Goal: Task Accomplishment & Management: Complete application form

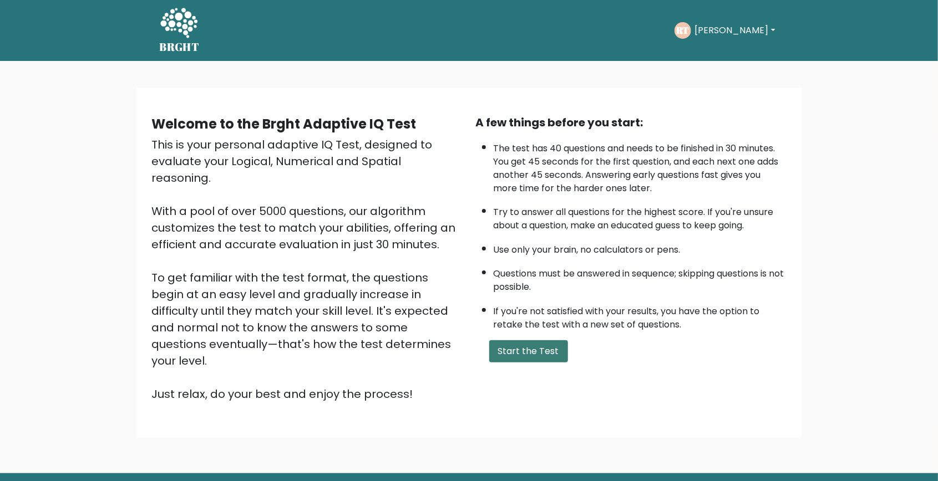
click at [524, 348] on button "Start the Test" at bounding box center [528, 351] width 79 height 22
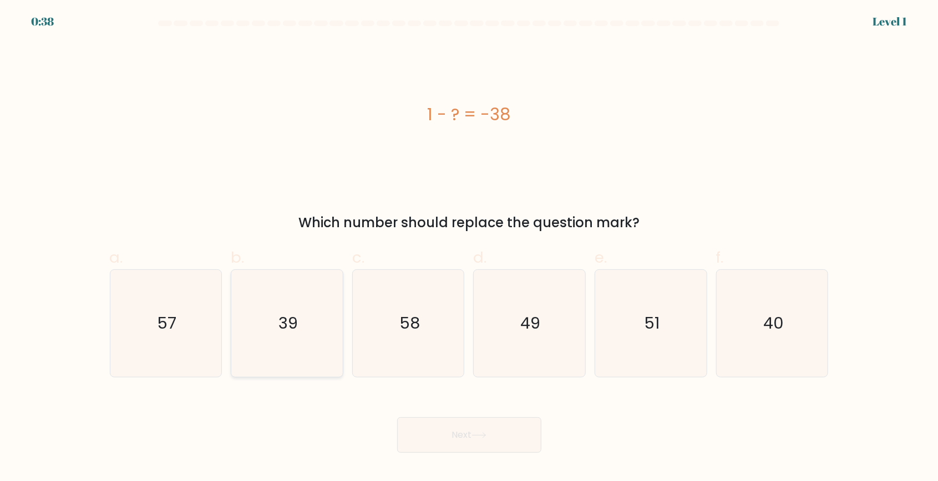
click at [278, 334] on text "39" at bounding box center [287, 323] width 19 height 22
click at [469, 248] on input "b. 39" at bounding box center [469, 244] width 1 height 7
radio input "true"
click at [445, 453] on button "Next" at bounding box center [469, 435] width 144 height 35
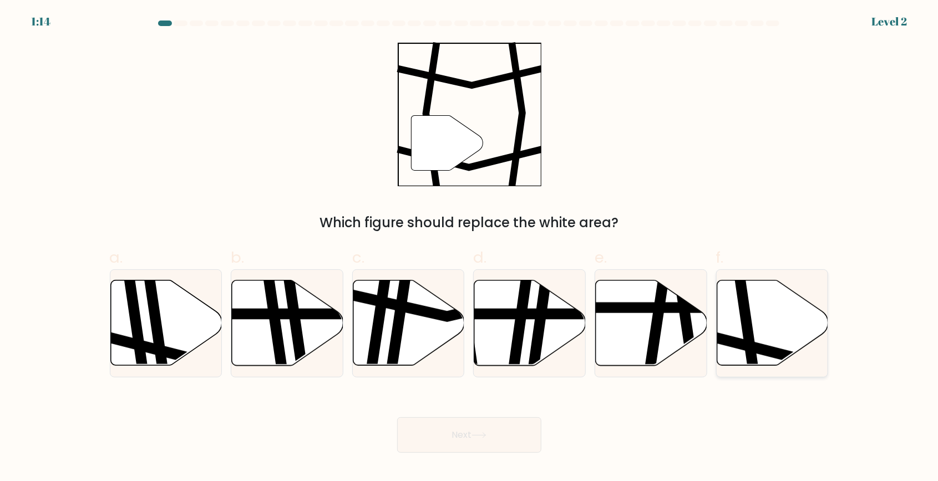
click at [742, 353] on icon at bounding box center [772, 323] width 111 height 85
click at [470, 248] on input "f." at bounding box center [469, 244] width 1 height 7
radio input "true"
click at [440, 453] on button "Next" at bounding box center [469, 435] width 144 height 35
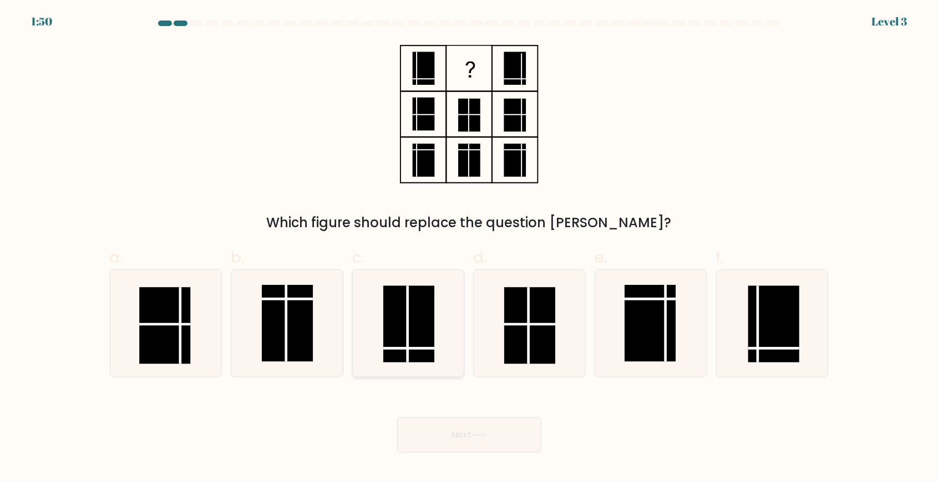
click at [407, 358] on line at bounding box center [407, 324] width 0 height 77
click at [469, 248] on input "c." at bounding box center [469, 244] width 1 height 7
radio input "true"
click at [441, 453] on button "Next" at bounding box center [469, 435] width 144 height 35
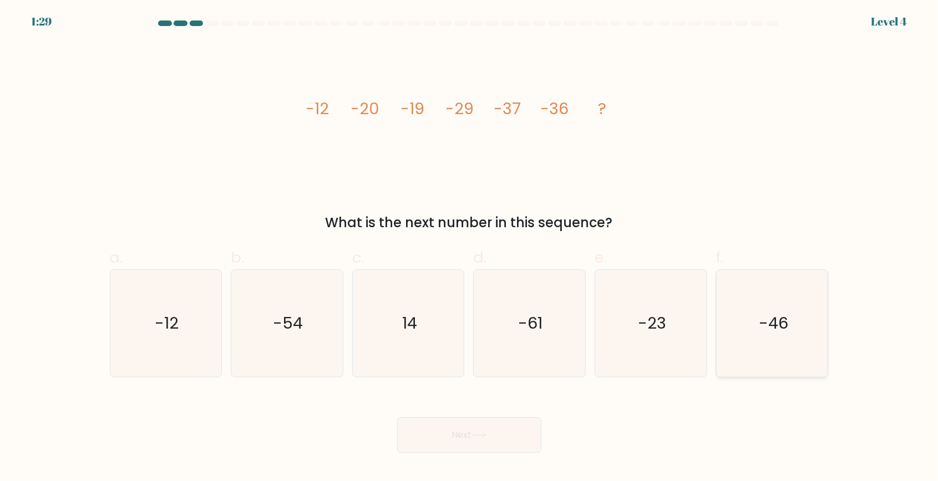
click at [733, 365] on icon "-46" at bounding box center [772, 323] width 107 height 107
click at [470, 248] on input "f. -46" at bounding box center [469, 244] width 1 height 7
radio input "true"
click at [441, 453] on button "Next" at bounding box center [469, 435] width 144 height 35
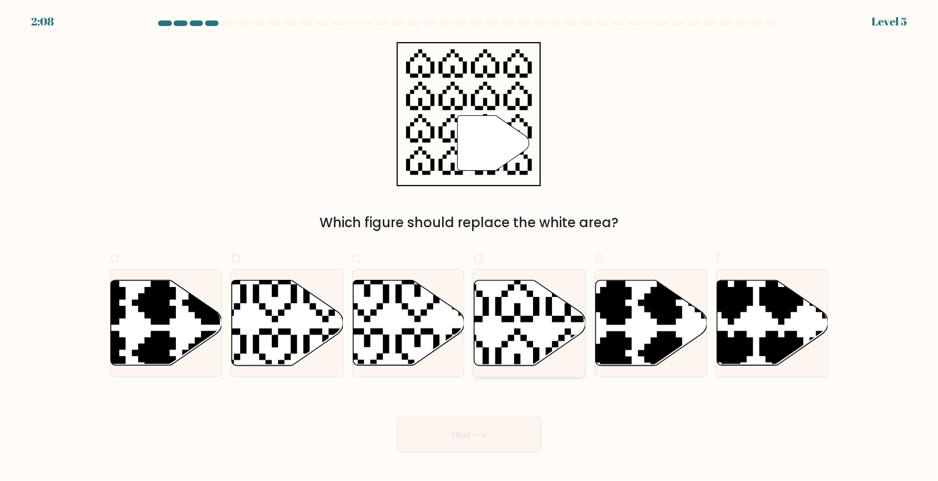
click at [499, 354] on icon at bounding box center [529, 323] width 111 height 85
click at [470, 248] on input "d." at bounding box center [469, 244] width 1 height 7
radio input "true"
click at [474, 453] on button "Next" at bounding box center [469, 435] width 144 height 35
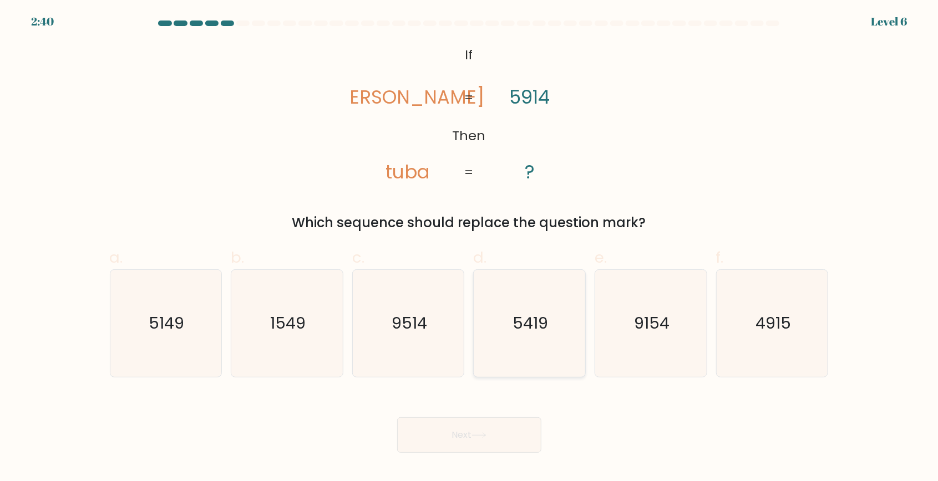
click at [531, 366] on icon "5419" at bounding box center [529, 323] width 107 height 107
click at [470, 248] on input "d. 5419" at bounding box center [469, 244] width 1 height 7
radio input "true"
click at [440, 453] on button "Next" at bounding box center [469, 435] width 144 height 35
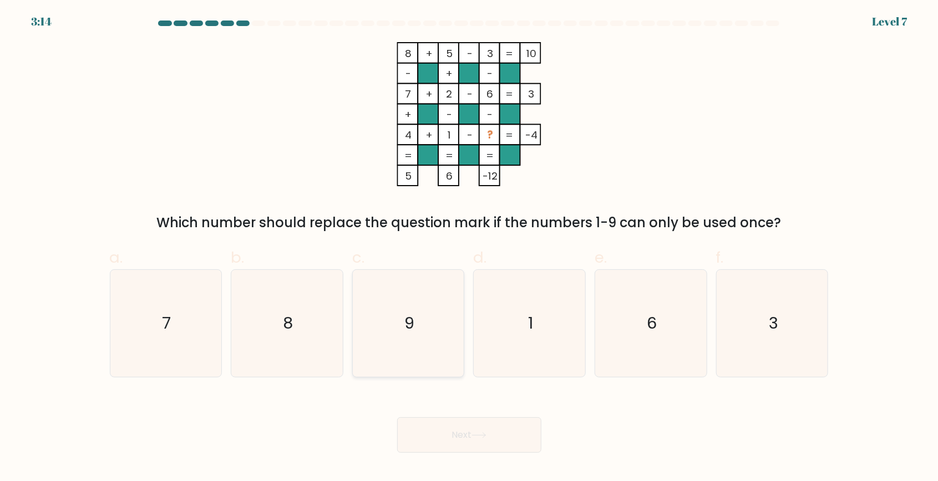
click at [391, 344] on icon "9" at bounding box center [408, 323] width 107 height 107
click at [469, 248] on input "c. 9" at bounding box center [469, 244] width 1 height 7
radio input "true"
click at [440, 453] on button "Next" at bounding box center [469, 435] width 144 height 35
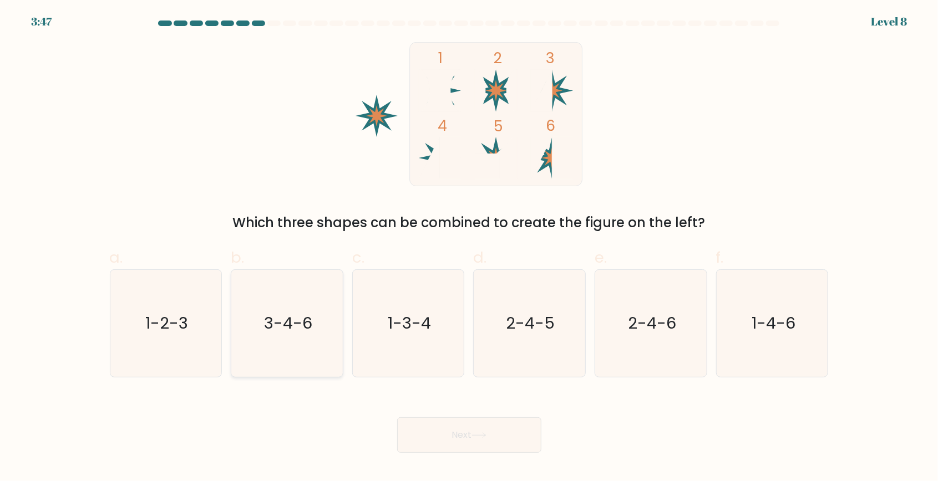
click at [285, 362] on icon "3-4-6" at bounding box center [286, 323] width 107 height 107
click at [469, 248] on input "b. 3-4-6" at bounding box center [469, 244] width 1 height 7
radio input "true"
click at [438, 453] on button "Next" at bounding box center [469, 435] width 144 height 35
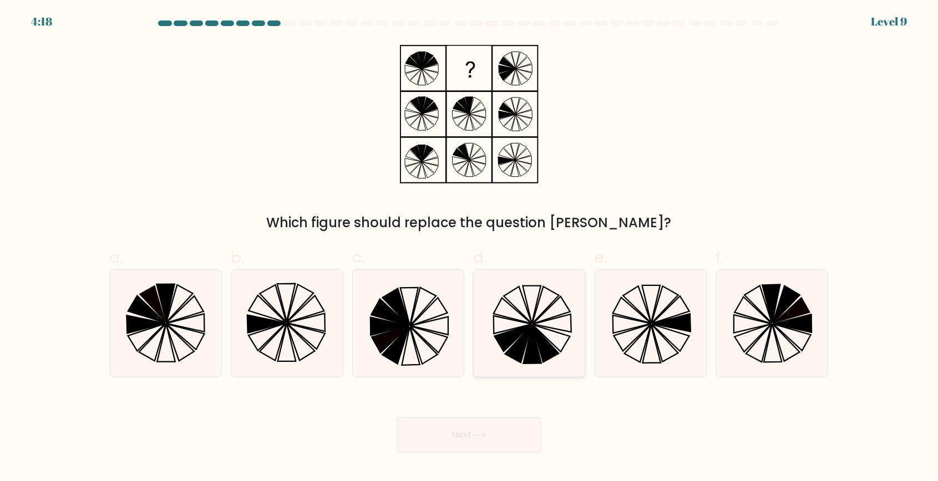
click at [525, 358] on icon at bounding box center [518, 344] width 27 height 37
click at [470, 248] on input "d." at bounding box center [469, 244] width 1 height 7
radio input "true"
click at [770, 323] on icon at bounding box center [771, 303] width 18 height 38
click at [470, 248] on input "f." at bounding box center [469, 244] width 1 height 7
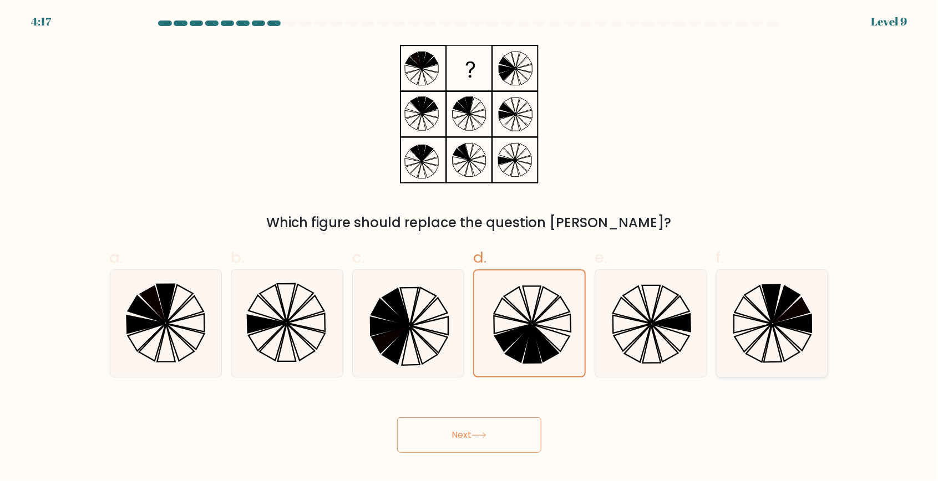
radio input "true"
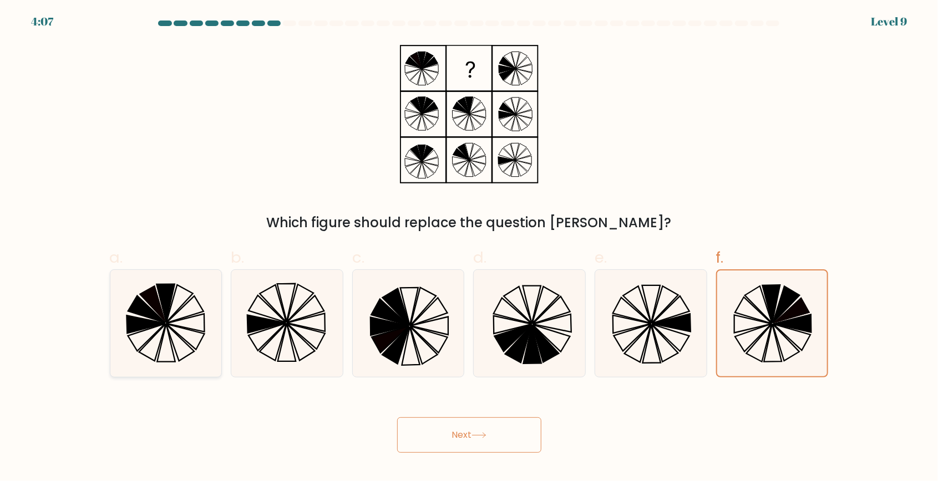
click at [190, 362] on icon at bounding box center [165, 323] width 107 height 107
click at [469, 248] on input "a." at bounding box center [469, 244] width 1 height 7
radio input "true"
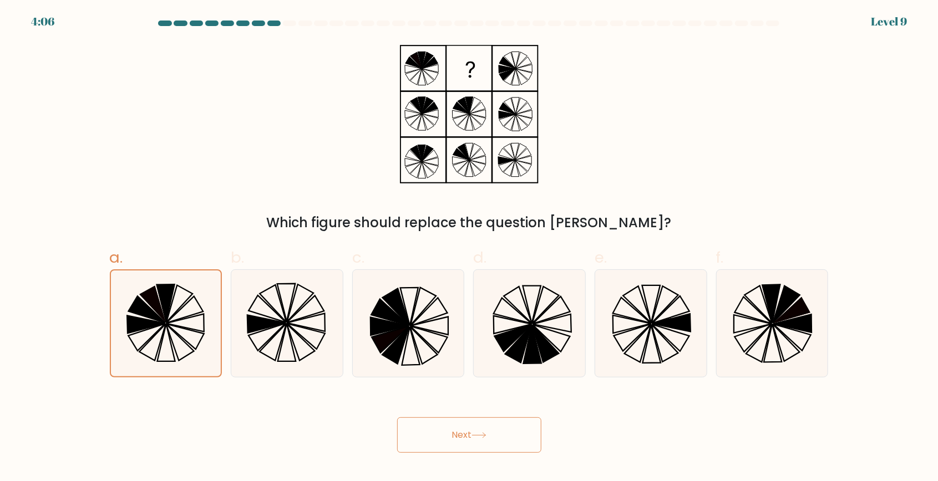
click at [448, 444] on button "Next" at bounding box center [469, 435] width 144 height 35
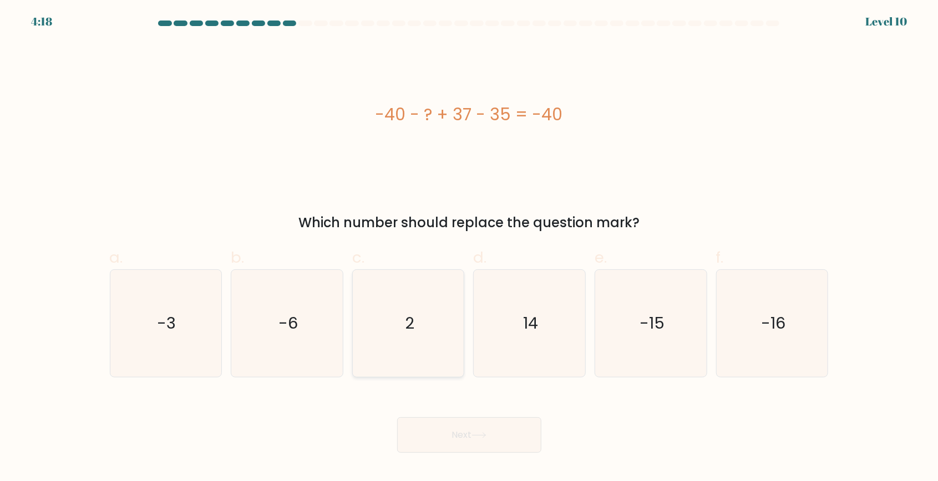
click at [407, 331] on icon "2" at bounding box center [408, 323] width 107 height 107
click at [469, 248] on input "c. 2" at bounding box center [469, 244] width 1 height 7
radio input "true"
click at [428, 453] on button "Next" at bounding box center [469, 435] width 144 height 35
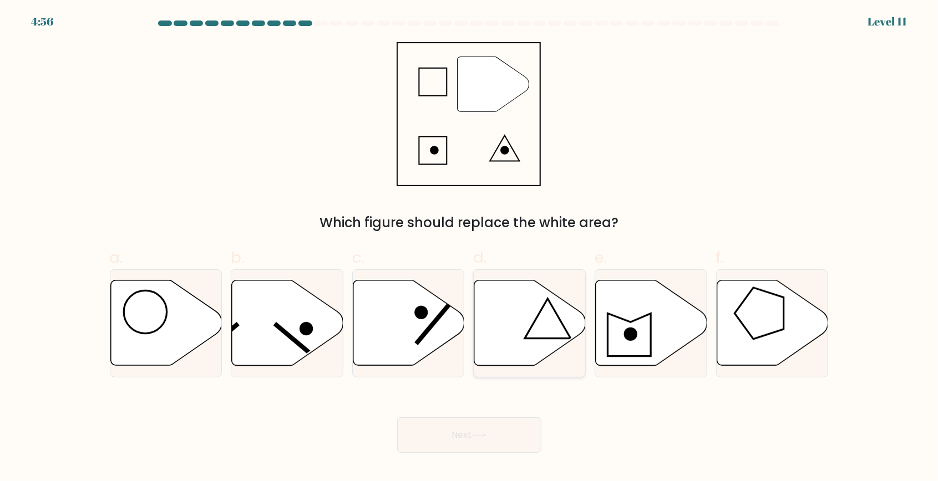
click at [515, 353] on icon at bounding box center [529, 323] width 111 height 85
click at [470, 248] on input "d." at bounding box center [469, 244] width 1 height 7
radio input "true"
click at [438, 453] on button "Next" at bounding box center [469, 435] width 144 height 35
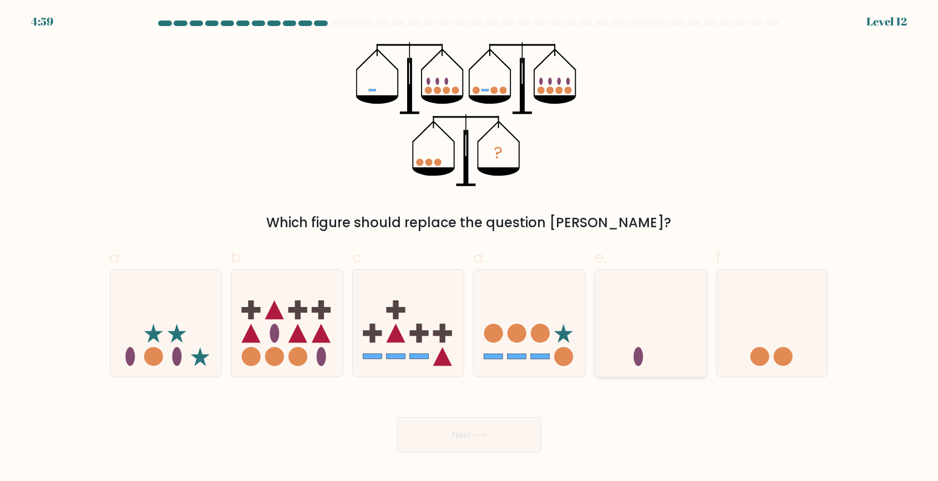
click at [621, 369] on icon at bounding box center [650, 323] width 111 height 92
click at [470, 248] on input "e." at bounding box center [469, 244] width 1 height 7
radio input "true"
click at [452, 453] on button "Next" at bounding box center [469, 435] width 144 height 35
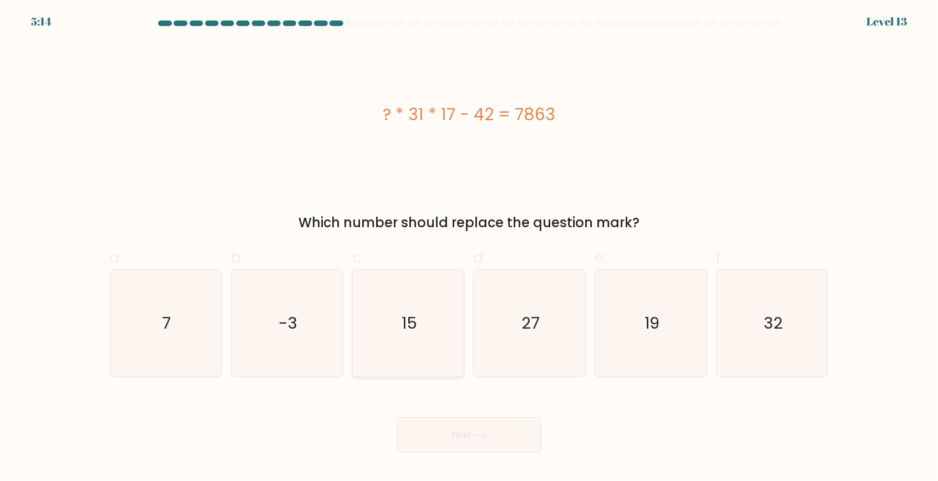
click at [404, 373] on icon "15" at bounding box center [408, 323] width 107 height 107
click at [469, 248] on input "c. 15" at bounding box center [469, 244] width 1 height 7
radio input "true"
click at [446, 453] on button "Next" at bounding box center [469, 435] width 144 height 35
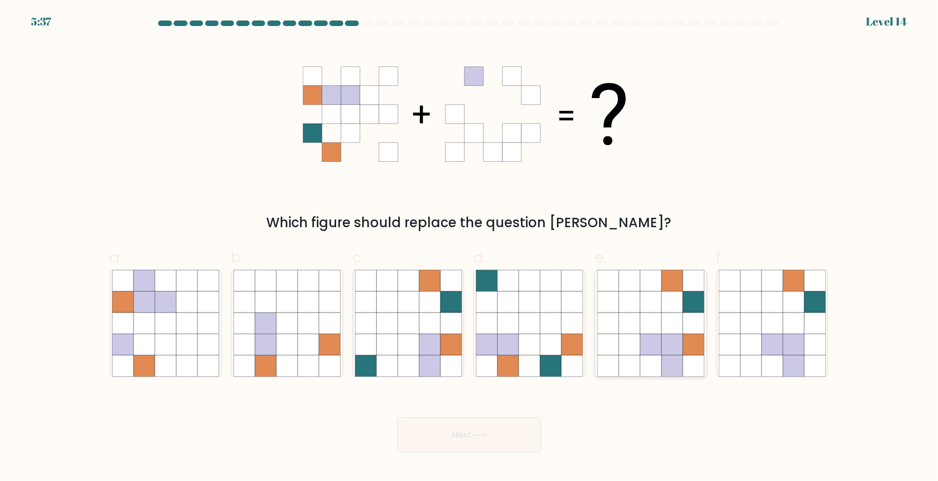
click at [637, 334] on icon at bounding box center [629, 323] width 21 height 21
click at [470, 248] on input "e." at bounding box center [469, 244] width 1 height 7
radio input "true"
click at [466, 453] on button "Next" at bounding box center [469, 435] width 144 height 35
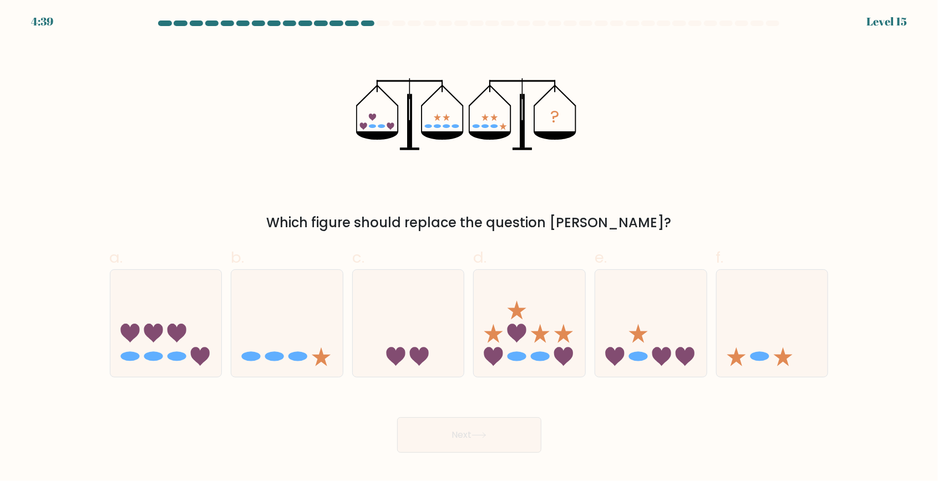
scroll to position [1, 0]
click at [626, 359] on icon at bounding box center [650, 323] width 111 height 92
click at [470, 248] on input "e." at bounding box center [469, 244] width 1 height 7
radio input "true"
click at [431, 452] on button "Next" at bounding box center [469, 435] width 144 height 35
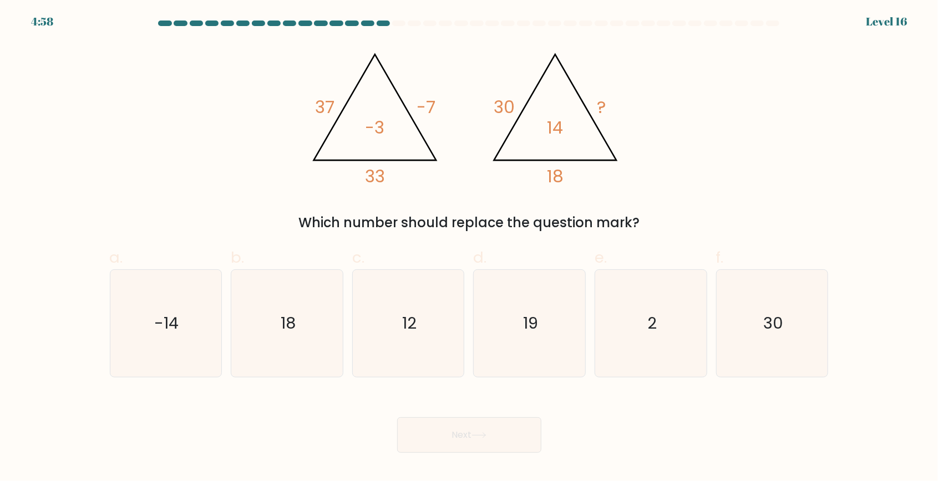
scroll to position [0, 0]
click at [620, 352] on icon "2" at bounding box center [650, 323] width 107 height 107
click at [470, 248] on input "e. 2" at bounding box center [469, 244] width 1 height 7
radio input "true"
click at [431, 453] on button "Next" at bounding box center [469, 435] width 144 height 35
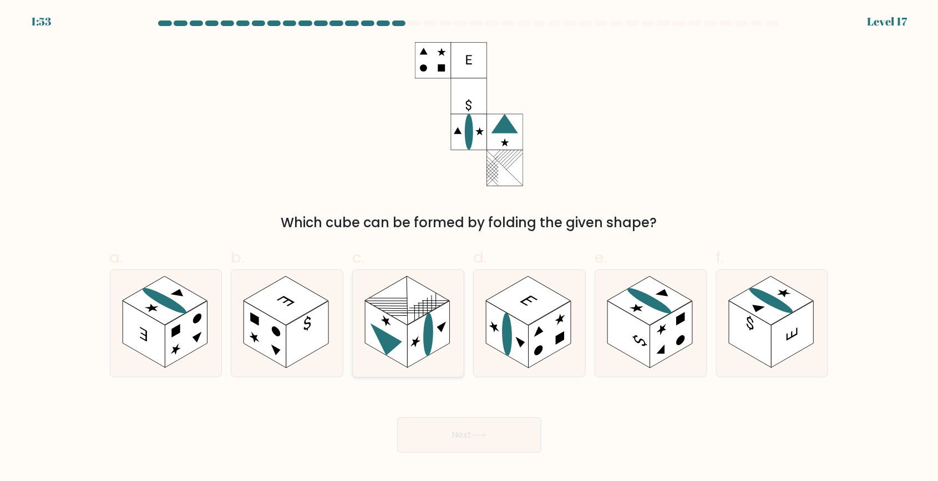
click at [403, 362] on rect at bounding box center [386, 334] width 42 height 67
click at [469, 248] on input "c." at bounding box center [469, 244] width 1 height 7
radio input "true"
click at [445, 453] on button "Next" at bounding box center [469, 435] width 144 height 35
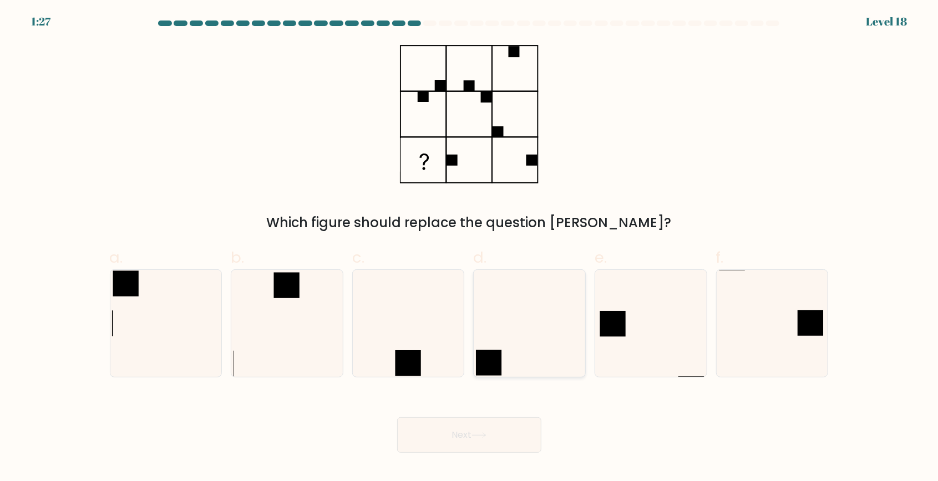
click at [507, 377] on icon at bounding box center [529, 323] width 107 height 107
click at [470, 248] on input "d." at bounding box center [469, 244] width 1 height 7
radio input "true"
click at [444, 453] on button "Next" at bounding box center [469, 435] width 144 height 35
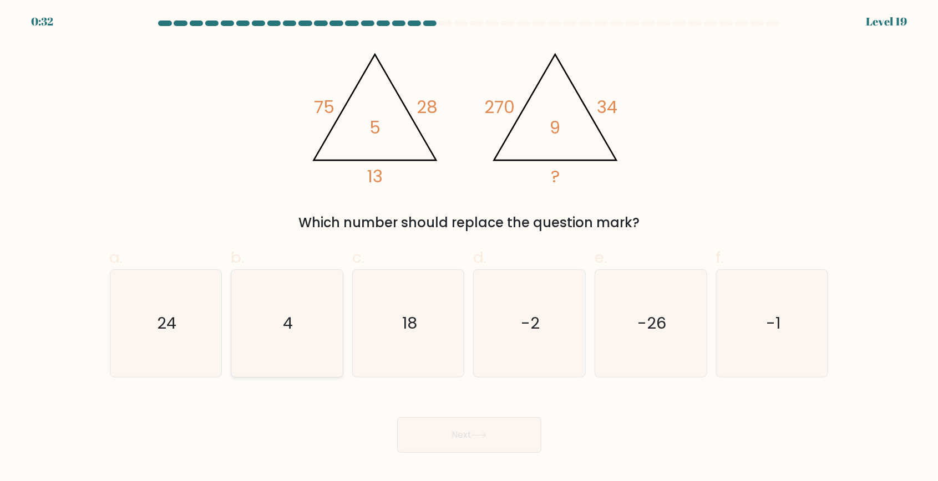
click at [302, 377] on icon "4" at bounding box center [286, 323] width 107 height 107
click at [469, 248] on input "b. 4" at bounding box center [469, 244] width 1 height 7
radio input "true"
click at [431, 453] on button "Next" at bounding box center [469, 435] width 144 height 35
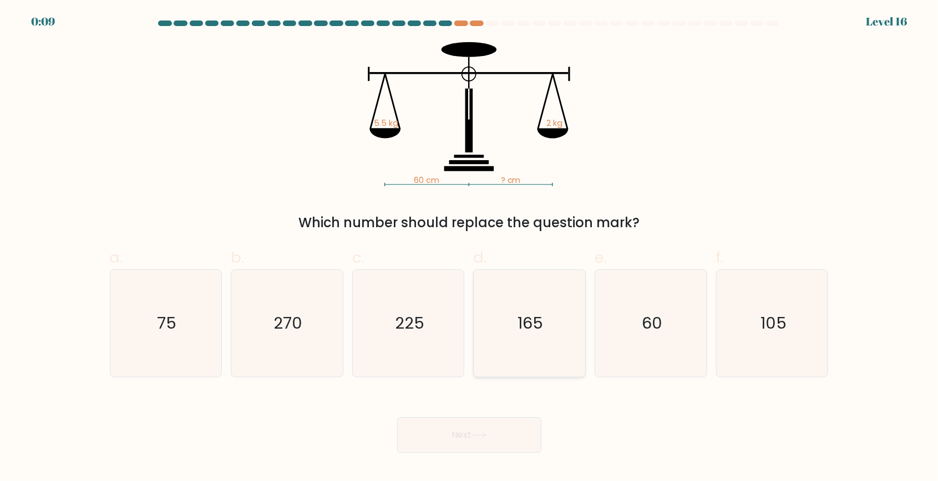
click at [514, 363] on icon "165" at bounding box center [529, 323] width 107 height 107
click at [470, 248] on input "d. 165" at bounding box center [469, 244] width 1 height 7
radio input "true"
click at [431, 453] on button "Next" at bounding box center [469, 435] width 144 height 35
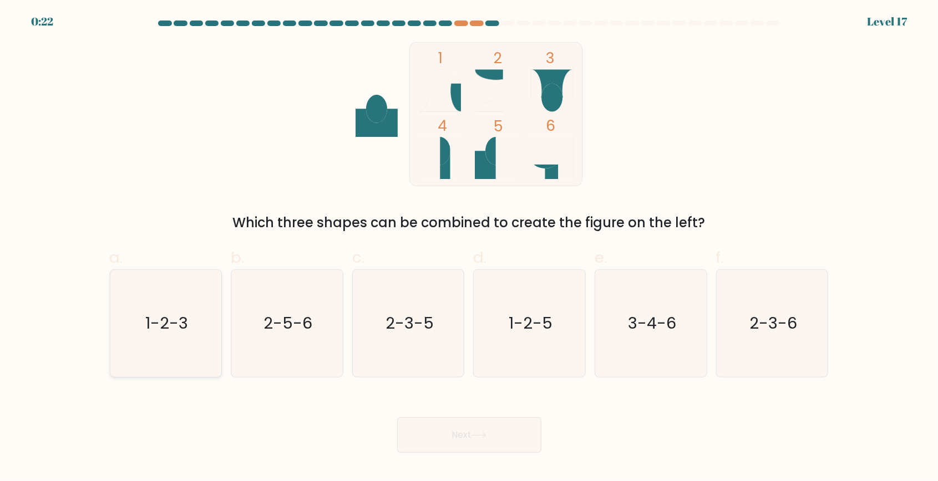
click at [165, 334] on text "1-2-3" at bounding box center [166, 323] width 43 height 22
click at [469, 248] on input "a. 1-2-3" at bounding box center [469, 244] width 1 height 7
radio input "true"
click at [422, 453] on button "Next" at bounding box center [469, 435] width 144 height 35
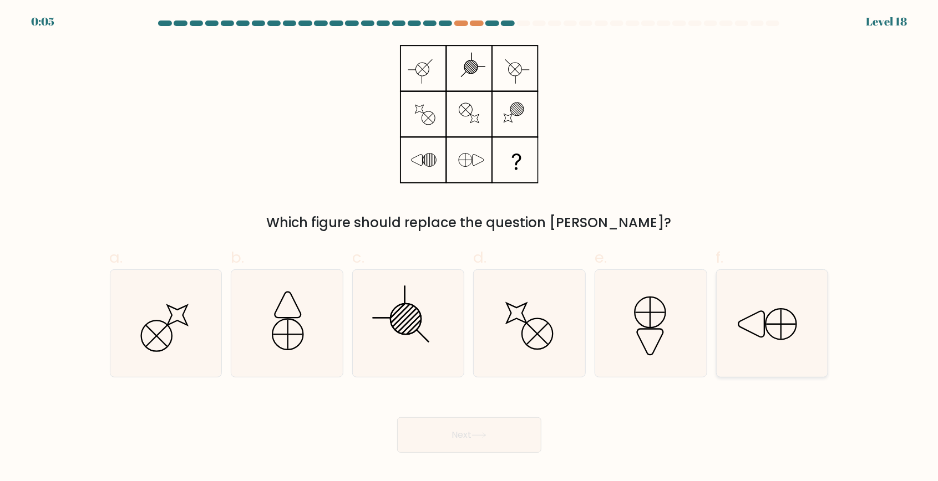
click at [744, 355] on icon at bounding box center [772, 323] width 107 height 107
click at [470, 248] on input "f." at bounding box center [469, 244] width 1 height 7
radio input "true"
click at [657, 358] on icon at bounding box center [650, 323] width 107 height 107
click at [470, 248] on input "e." at bounding box center [469, 244] width 1 height 7
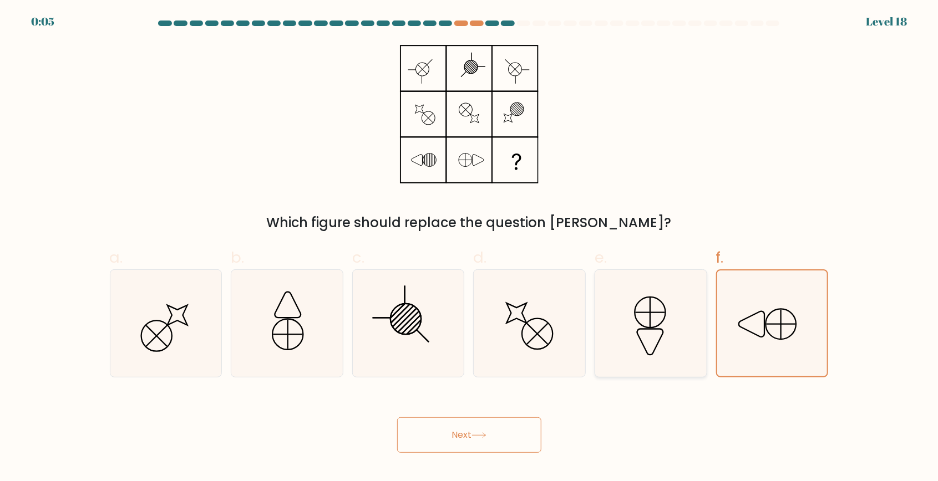
radio input "true"
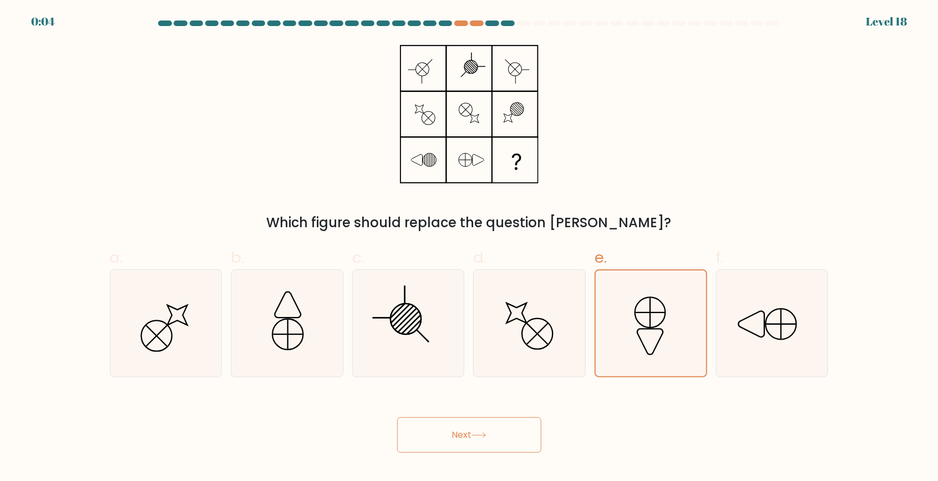
click at [427, 446] on button "Next" at bounding box center [469, 435] width 144 height 35
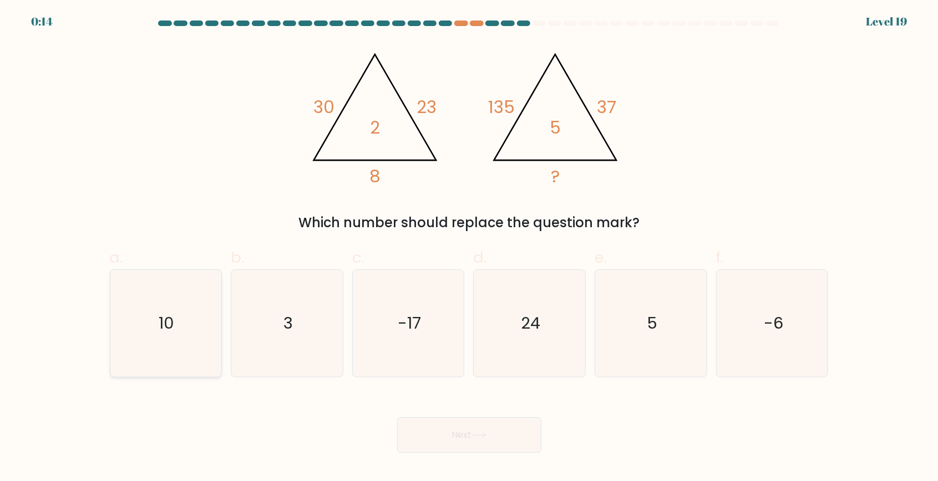
click at [159, 364] on icon "10" at bounding box center [165, 323] width 107 height 107
click at [469, 248] on input "a. 10" at bounding box center [469, 244] width 1 height 7
radio input "true"
click at [416, 453] on button "Next" at bounding box center [469, 435] width 144 height 35
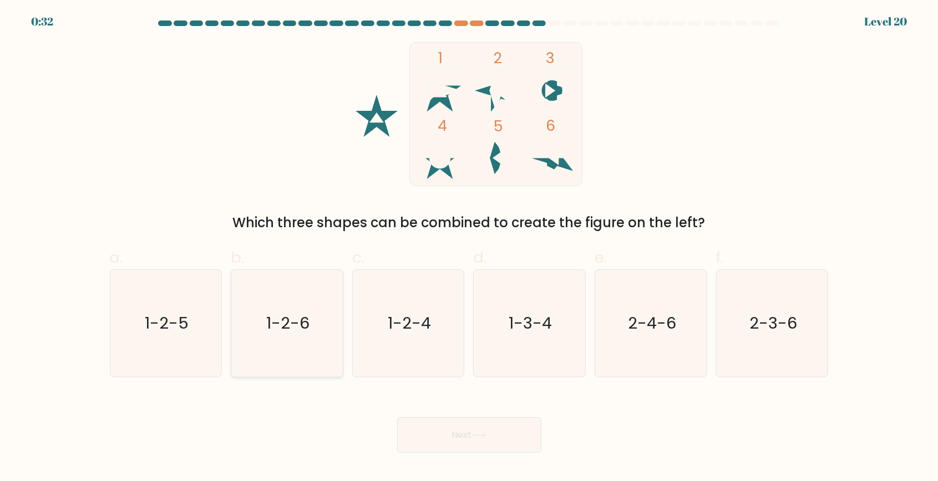
click at [289, 360] on icon "1-2-6" at bounding box center [286, 323] width 107 height 107
click at [469, 248] on input "b. 1-2-6" at bounding box center [469, 244] width 1 height 7
radio input "true"
click at [422, 446] on button "Next" at bounding box center [469, 435] width 144 height 35
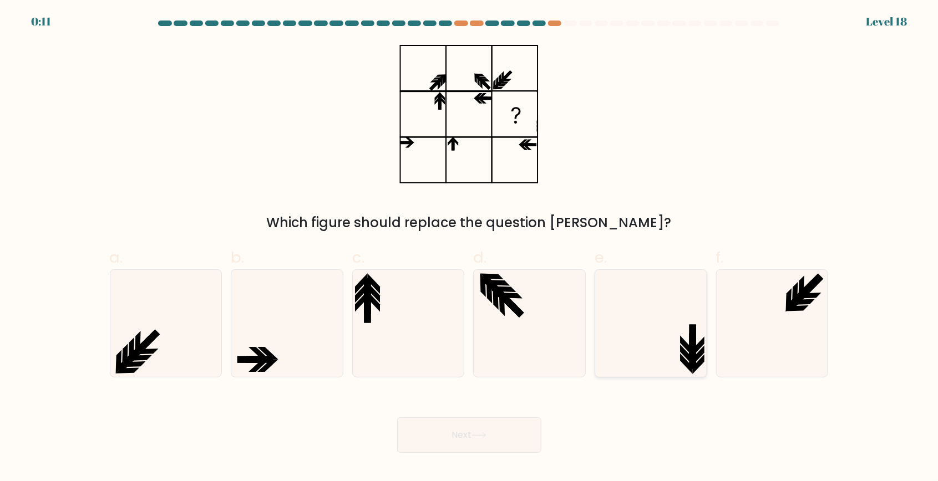
click at [631, 377] on icon at bounding box center [650, 323] width 107 height 107
click at [470, 248] on input "e." at bounding box center [469, 244] width 1 height 7
radio input "true"
click at [441, 453] on button "Next" at bounding box center [469, 435] width 144 height 35
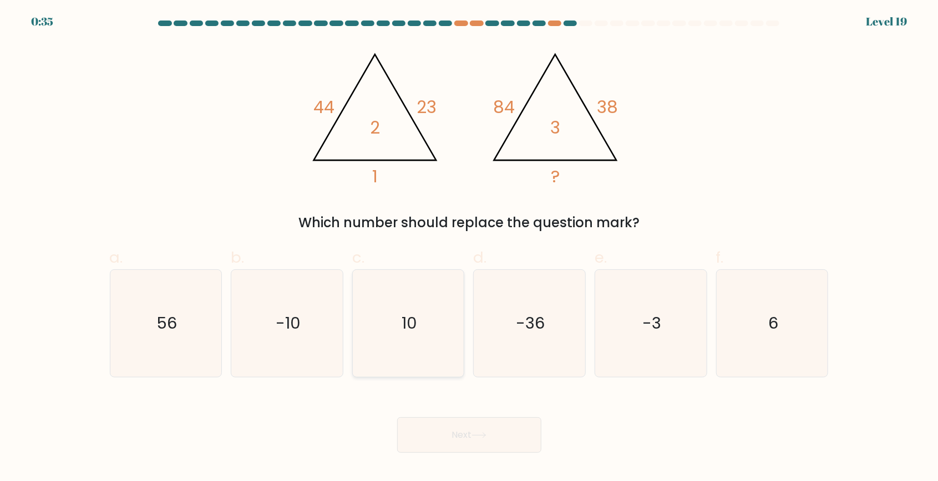
click at [418, 353] on icon "10" at bounding box center [408, 323] width 107 height 107
click at [469, 248] on input "c. 10" at bounding box center [469, 244] width 1 height 7
radio input "true"
click at [444, 453] on button "Next" at bounding box center [469, 435] width 144 height 35
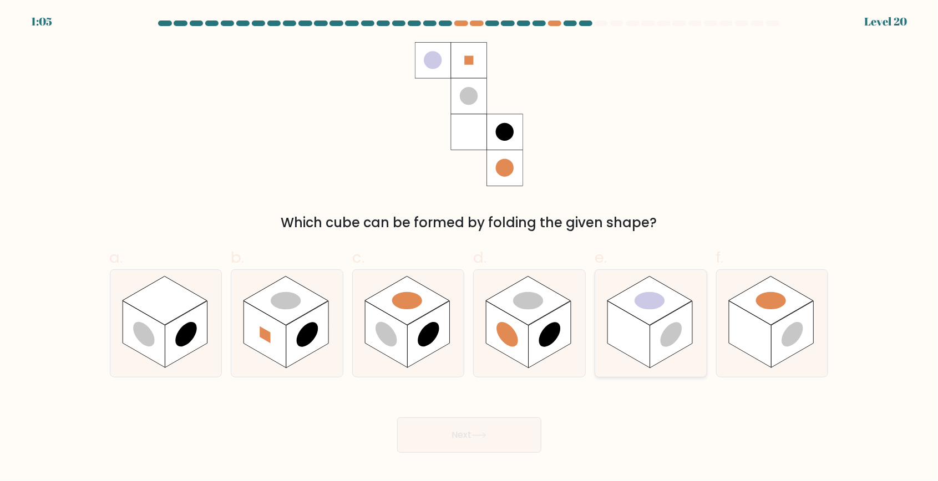
click at [622, 351] on rect at bounding box center [628, 334] width 42 height 67
click at [470, 248] on input "e." at bounding box center [469, 244] width 1 height 7
radio input "true"
click at [455, 453] on button "Next" at bounding box center [469, 435] width 144 height 35
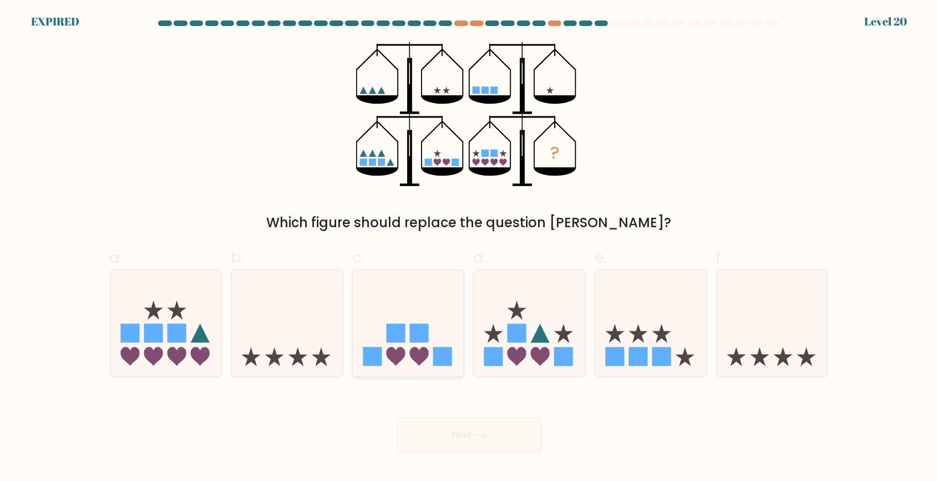
click at [411, 378] on div at bounding box center [408, 324] width 113 height 108
click at [469, 248] on input "c." at bounding box center [469, 244] width 1 height 7
radio input "true"
click at [424, 453] on div "Next" at bounding box center [469, 422] width 732 height 62
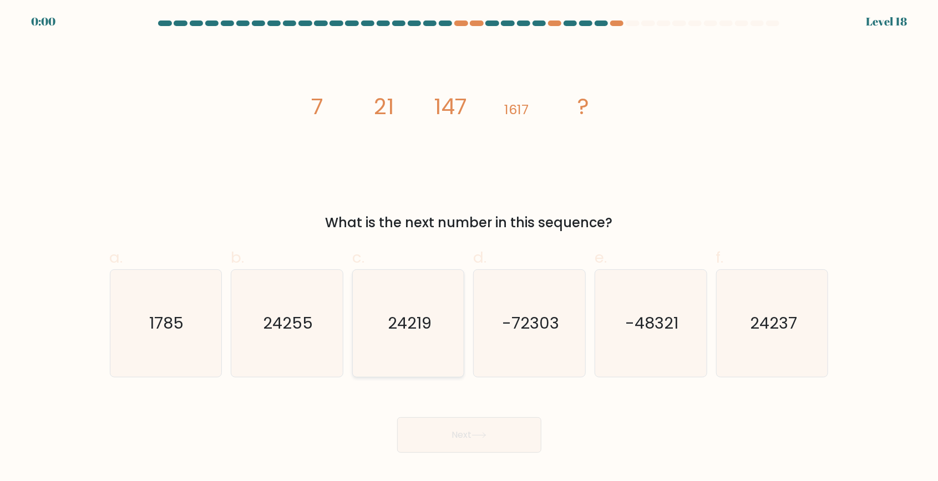
click at [410, 364] on icon "24219" at bounding box center [408, 323] width 107 height 107
click at [469, 248] on input "c. 24219" at bounding box center [469, 244] width 1 height 7
radio input "true"
click at [429, 453] on div "Next" at bounding box center [469, 422] width 732 height 62
